Goal: Check status: Check status

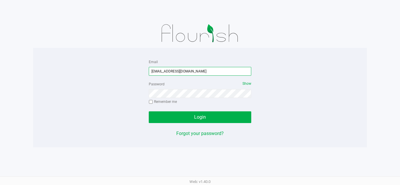
click at [218, 73] on input "[EMAIL_ADDRESS][DOMAIN_NAME]" at bounding box center [200, 71] width 102 height 9
type input "[EMAIL_ADDRESS][DOMAIN_NAME]"
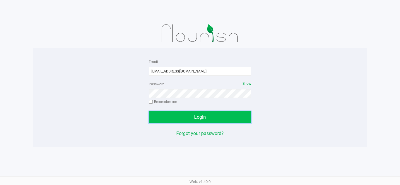
click at [225, 114] on button "Login" at bounding box center [200, 117] width 102 height 12
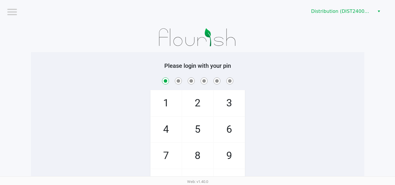
checkbox input "true"
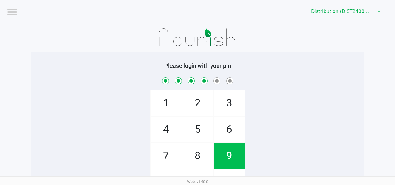
checkbox input "true"
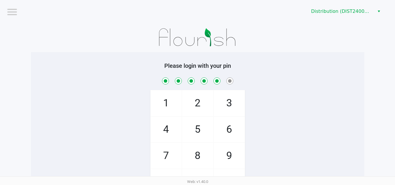
checkbox input "true"
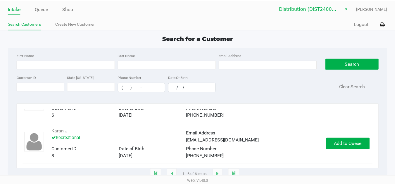
scroll to position [150, 0]
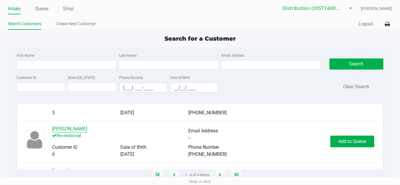
click at [56, 130] on button "[PERSON_NAME]" at bounding box center [69, 129] width 35 height 7
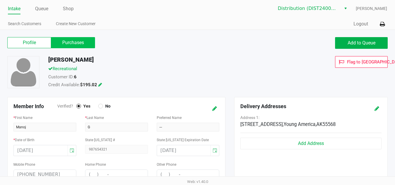
click at [78, 44] on label "Purchases" at bounding box center [73, 42] width 44 height 11
click at [0, 0] on 1 "Purchases" at bounding box center [0, 0] width 0 height 0
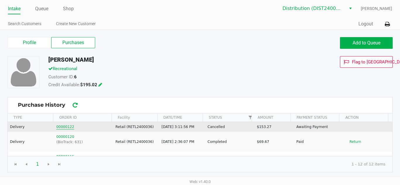
click at [66, 126] on button "00000122" at bounding box center [65, 126] width 18 height 5
